Goal: Task Accomplishment & Management: Use online tool/utility

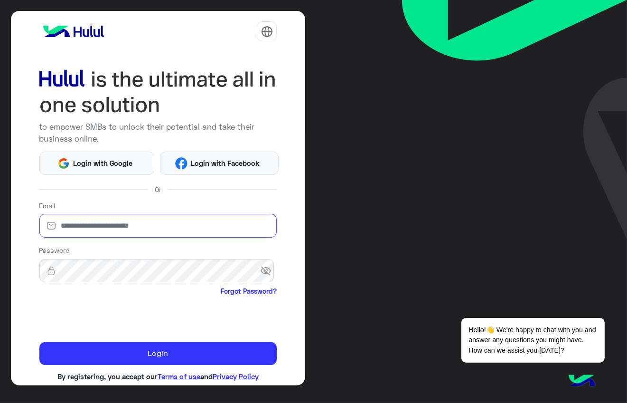
click at [116, 218] on input "email" at bounding box center [158, 226] width 238 height 24
type input "**********"
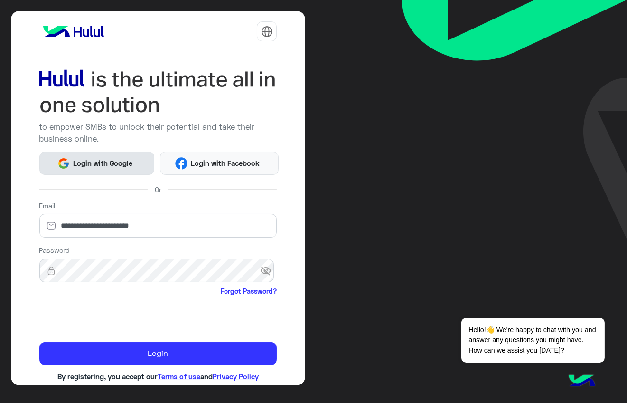
click at [115, 166] on span "Login with Google" at bounding box center [103, 163] width 66 height 11
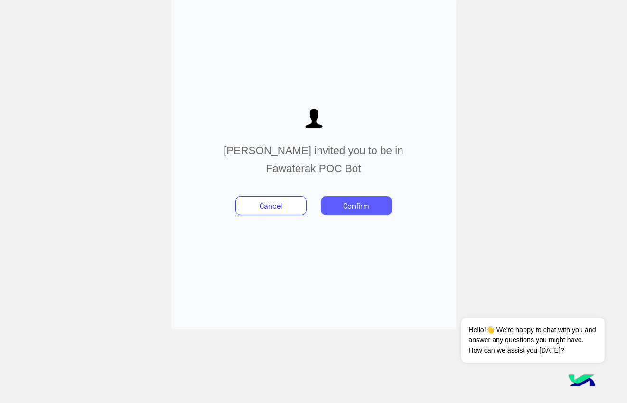
click at [370, 200] on button "Confirm" at bounding box center [356, 205] width 71 height 19
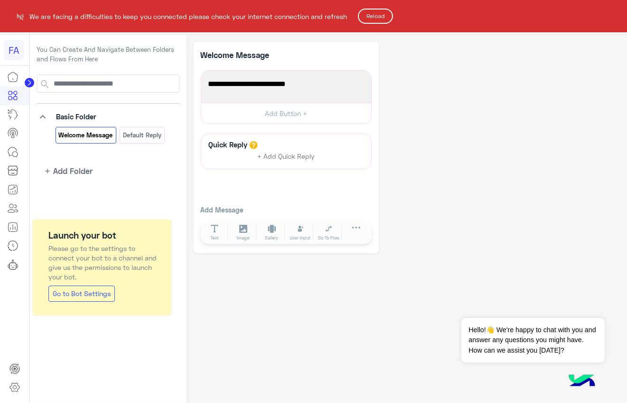
click at [375, 14] on button "Reload" at bounding box center [375, 16] width 35 height 15
click at [373, 23] on button "Reload" at bounding box center [375, 16] width 35 height 15
